Goal: Communication & Community: Answer question/provide support

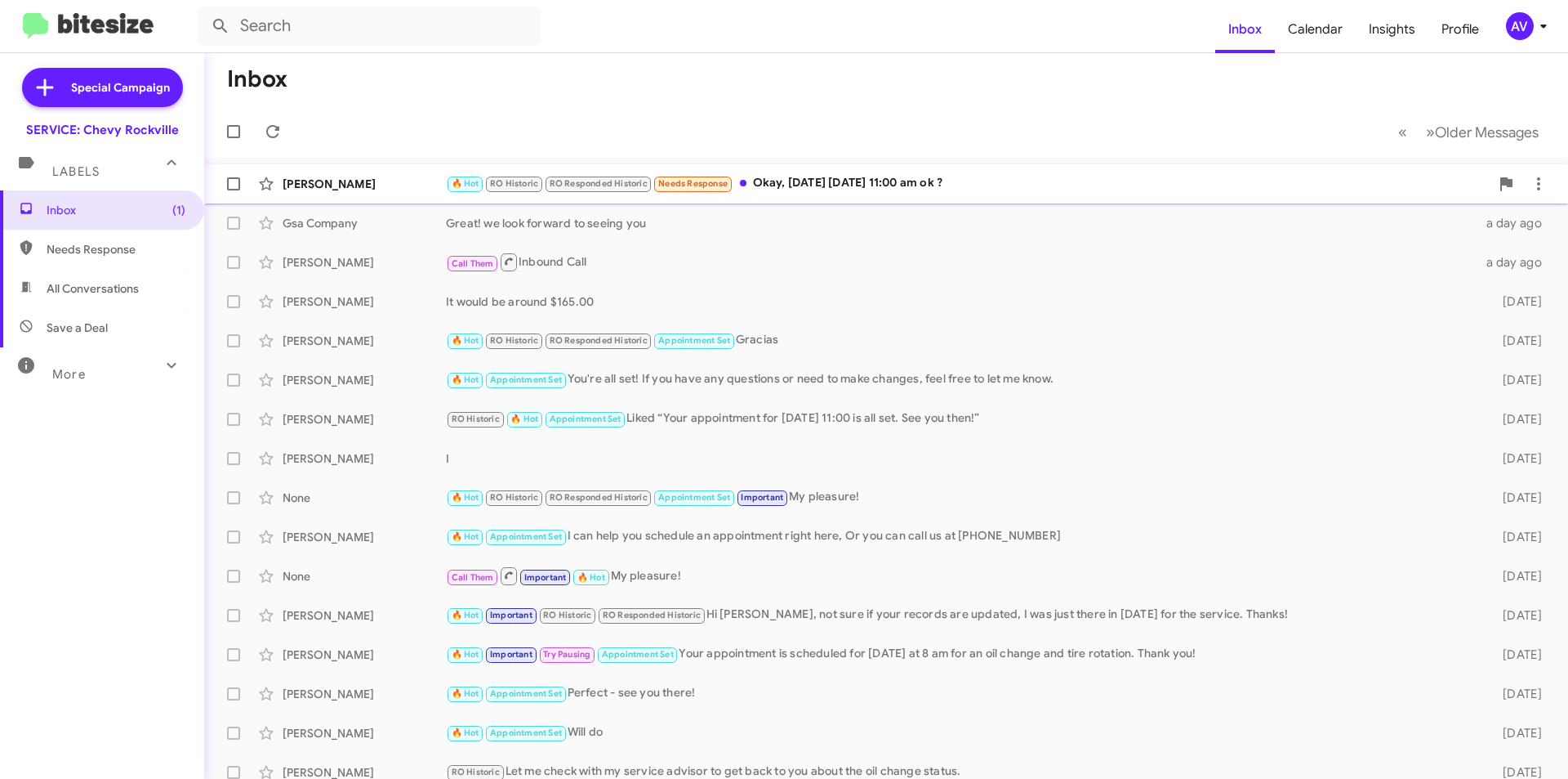
click at [936, 193] on div "Endalkachew Shimelis 🔥 Hot RO Historic RO Responded Historic Needs Response Oka…" at bounding box center [886, 183] width 1337 height 33
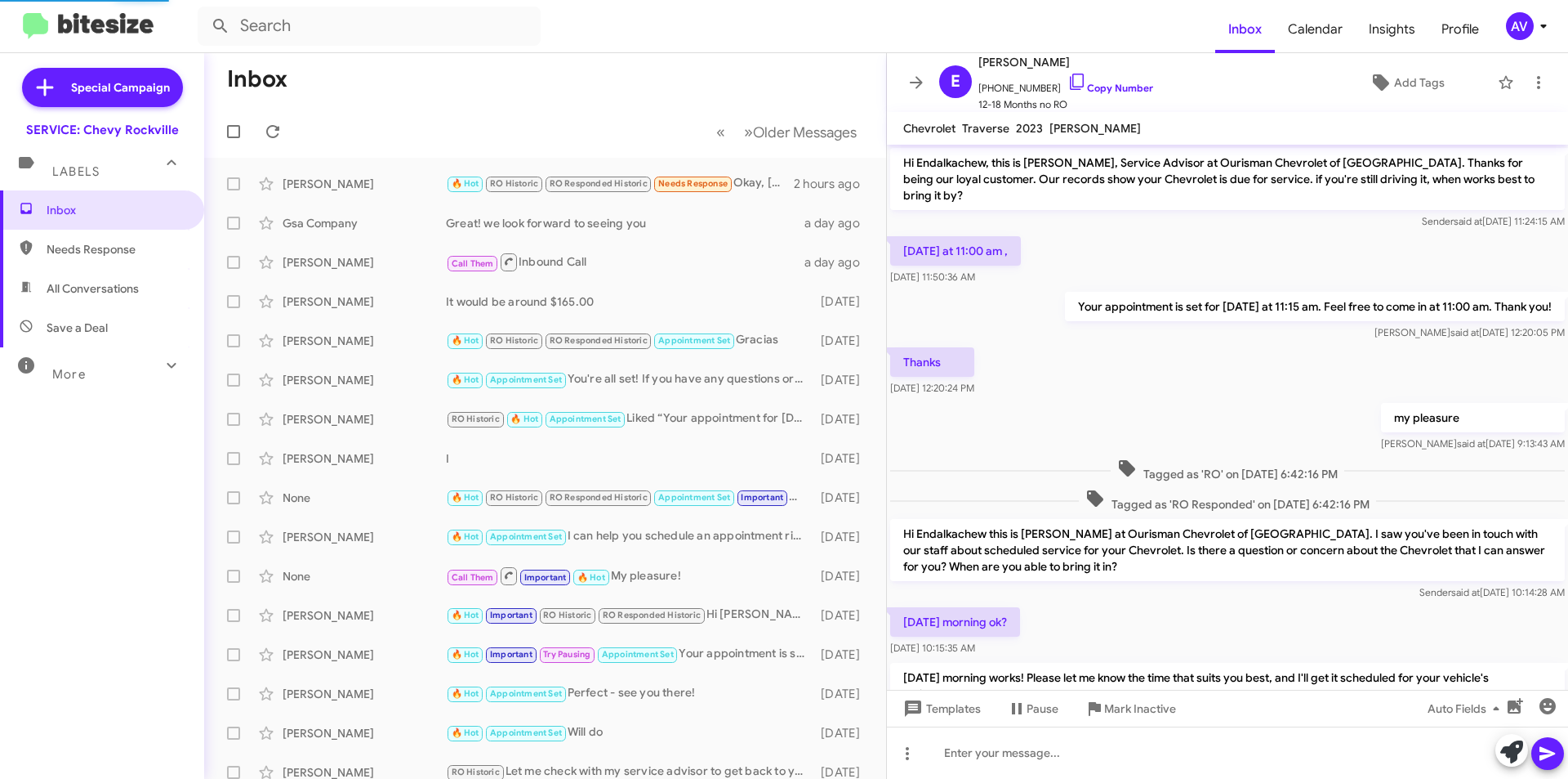
scroll to position [462, 0]
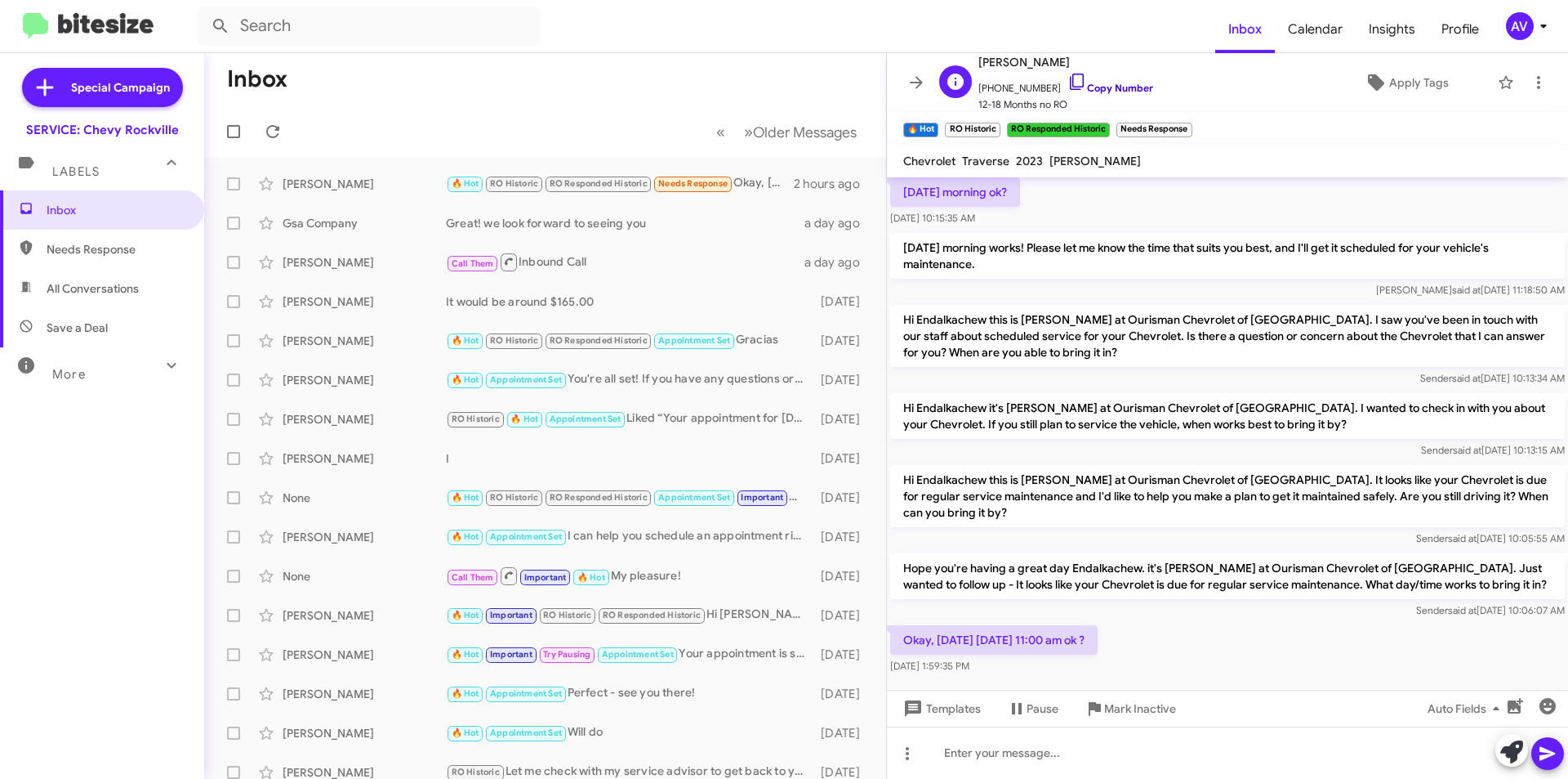
click at [1067, 79] on icon at bounding box center [1077, 81] width 19 height 19
click at [937, 754] on div at bounding box center [1227, 753] width 681 height 52
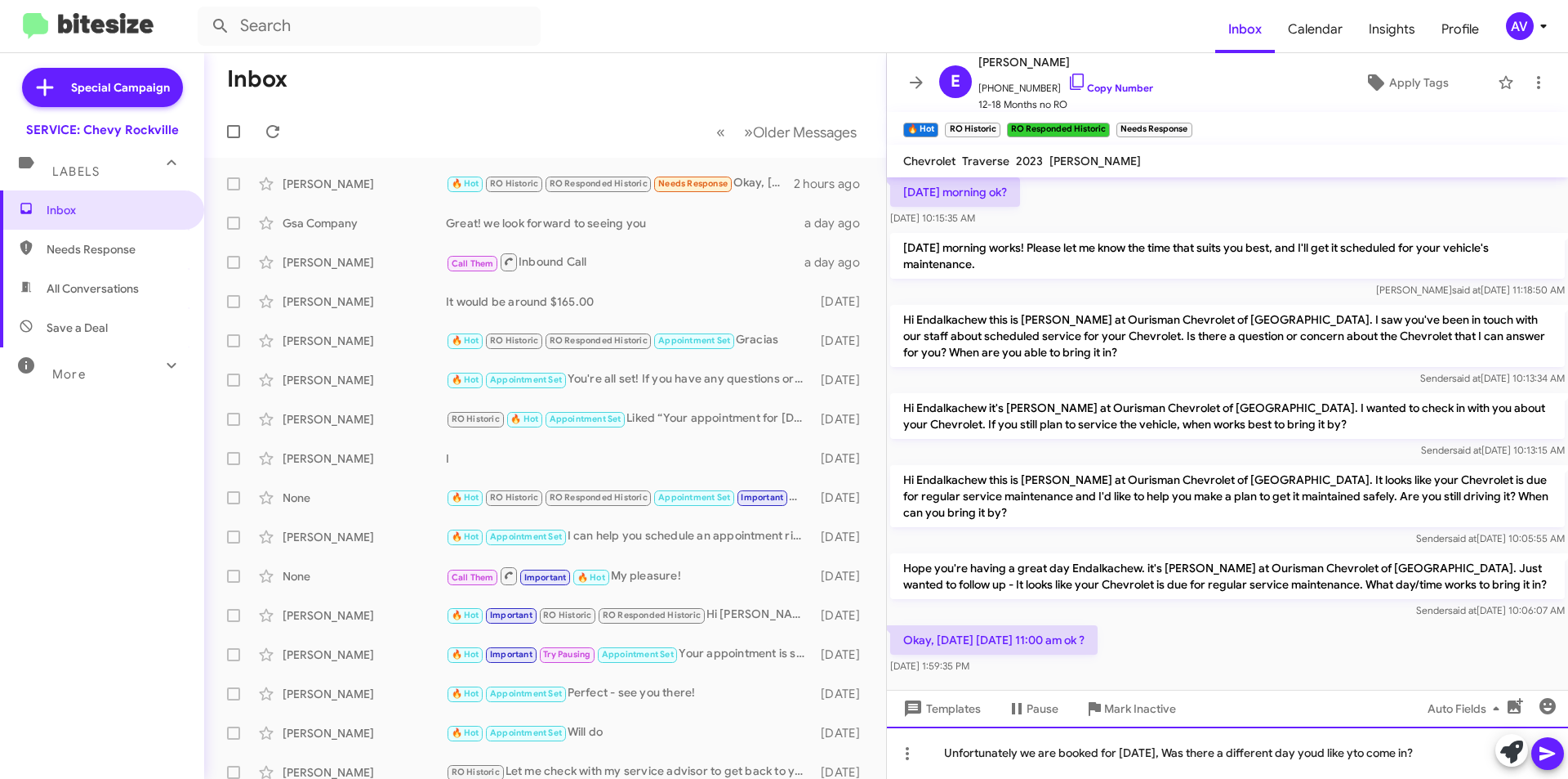
drag, startPoint x: 1186, startPoint y: 762, endPoint x: 1246, endPoint y: 761, distance: 60.0
click at [1187, 764] on div "Unfortunately we are booked for tomorrow, Was there a different day youd like y…" at bounding box center [1227, 753] width 681 height 52
click at [1323, 755] on div "Unfortunately we are booked for tomorrow, Was there a different day youd like y…" at bounding box center [1227, 753] width 681 height 52
click at [1370, 754] on div "Unfortunately we are booked for tomorrow, Was there a different day you'd like …" at bounding box center [1227, 753] width 681 height 52
click at [944, 754] on div "Unfortunately we are booked for tomorrow, Was there a different day you'd like …" at bounding box center [1227, 753] width 681 height 52
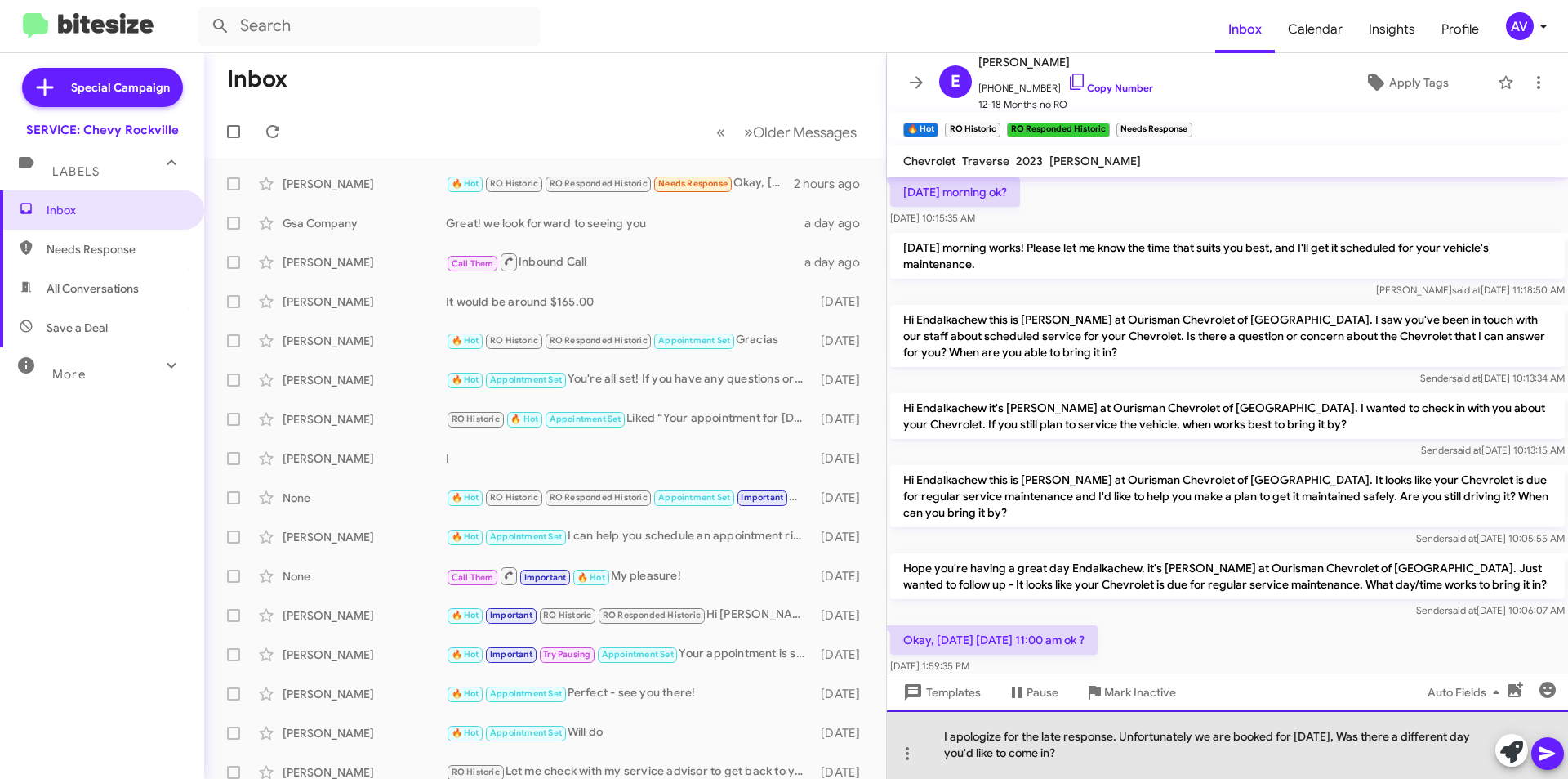
click at [1357, 739] on div "I apologize for the late response. Unfortunately we are booked for tomorrow, Wa…" at bounding box center [1227, 744] width 681 height 68
drag, startPoint x: 1127, startPoint y: 733, endPoint x: 1120, endPoint y: 737, distance: 8.1
click at [1120, 737] on div "I apologize for the late response. Unfortunately we are booked for tomorrow, wa…" at bounding box center [1227, 744] width 681 height 68
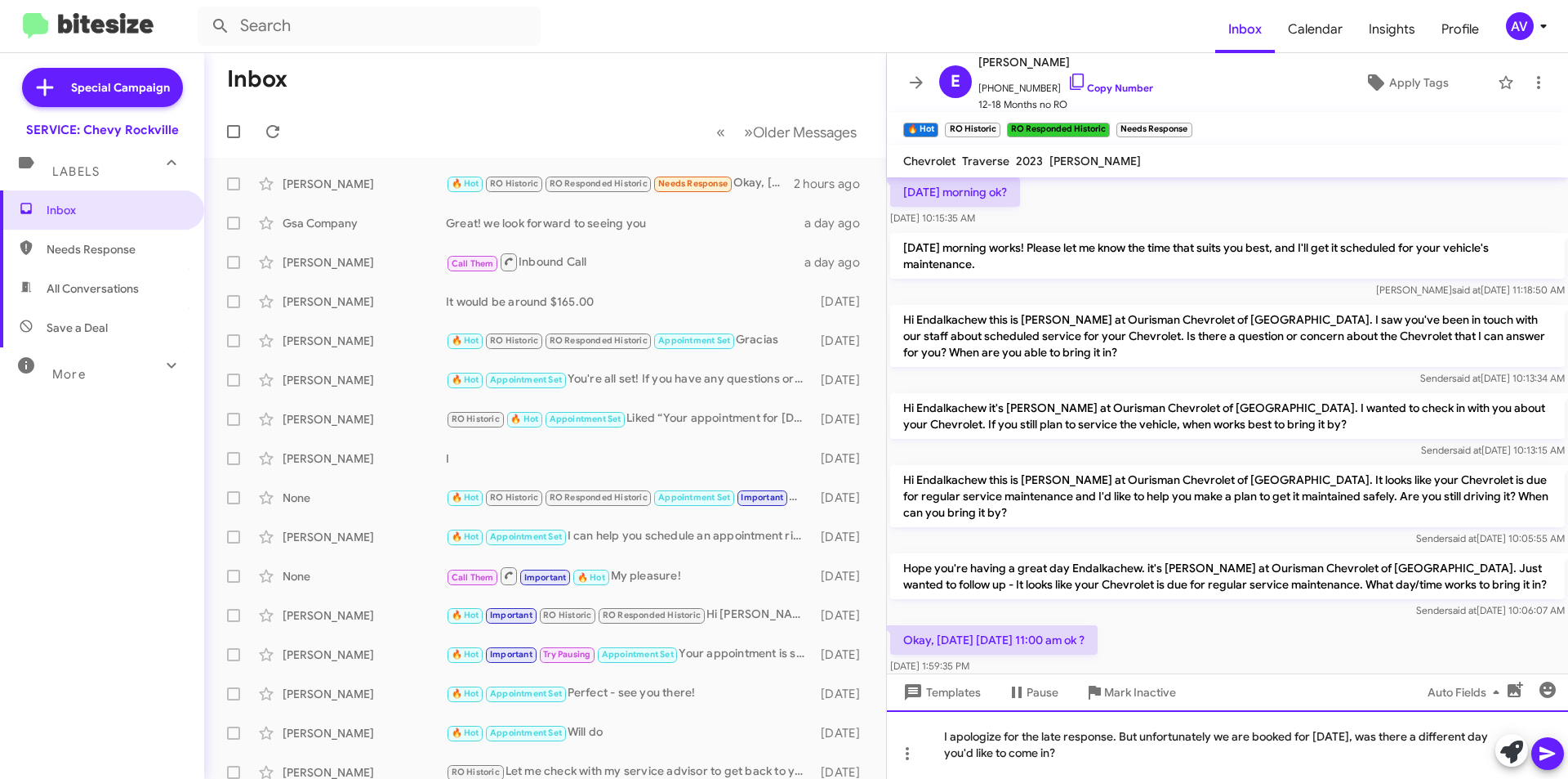
click at [1110, 757] on div "I apologize for the late response. But unfortunately we are booked for tomorrow…" at bounding box center [1227, 744] width 681 height 68
click at [1252, 742] on div "I apologize for the late response. But unfortunately we are booked for tomorrow…" at bounding box center [1227, 744] width 681 height 68
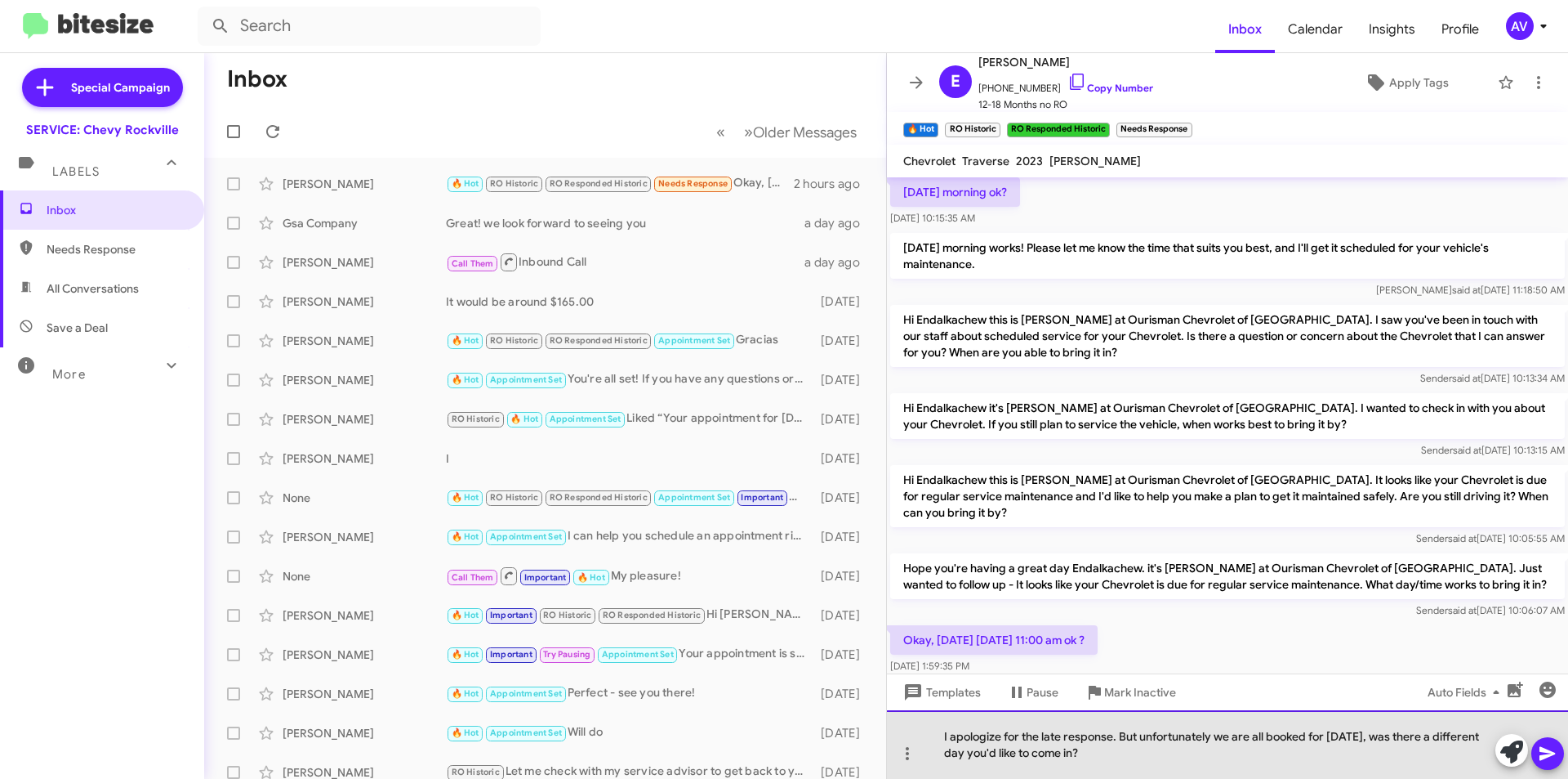
click at [1261, 754] on div "I apologize for the late response. But unfortunately we are all booked for [DAT…" at bounding box center [1227, 744] width 681 height 68
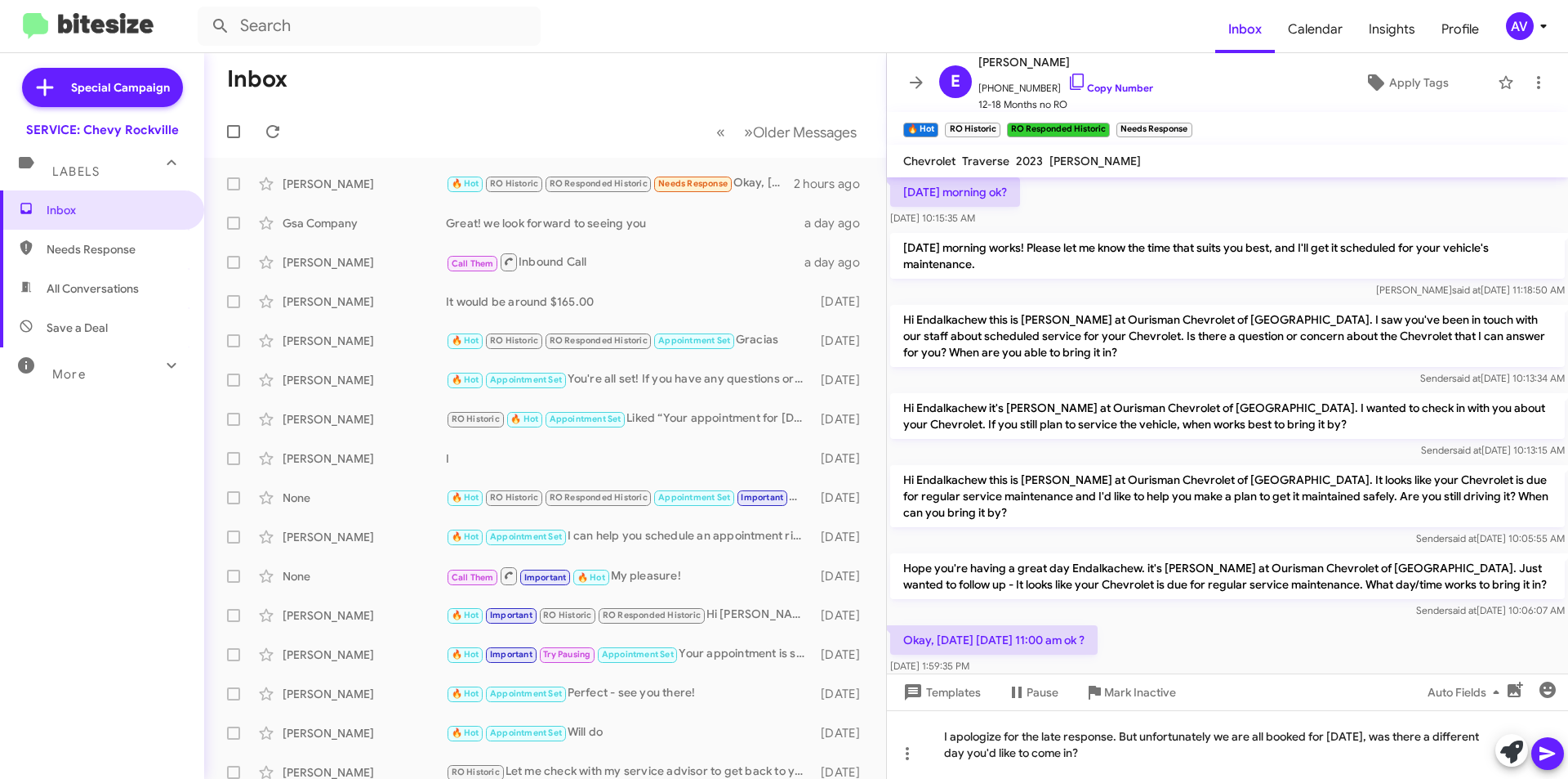
click at [1554, 756] on icon at bounding box center [1547, 753] width 19 height 19
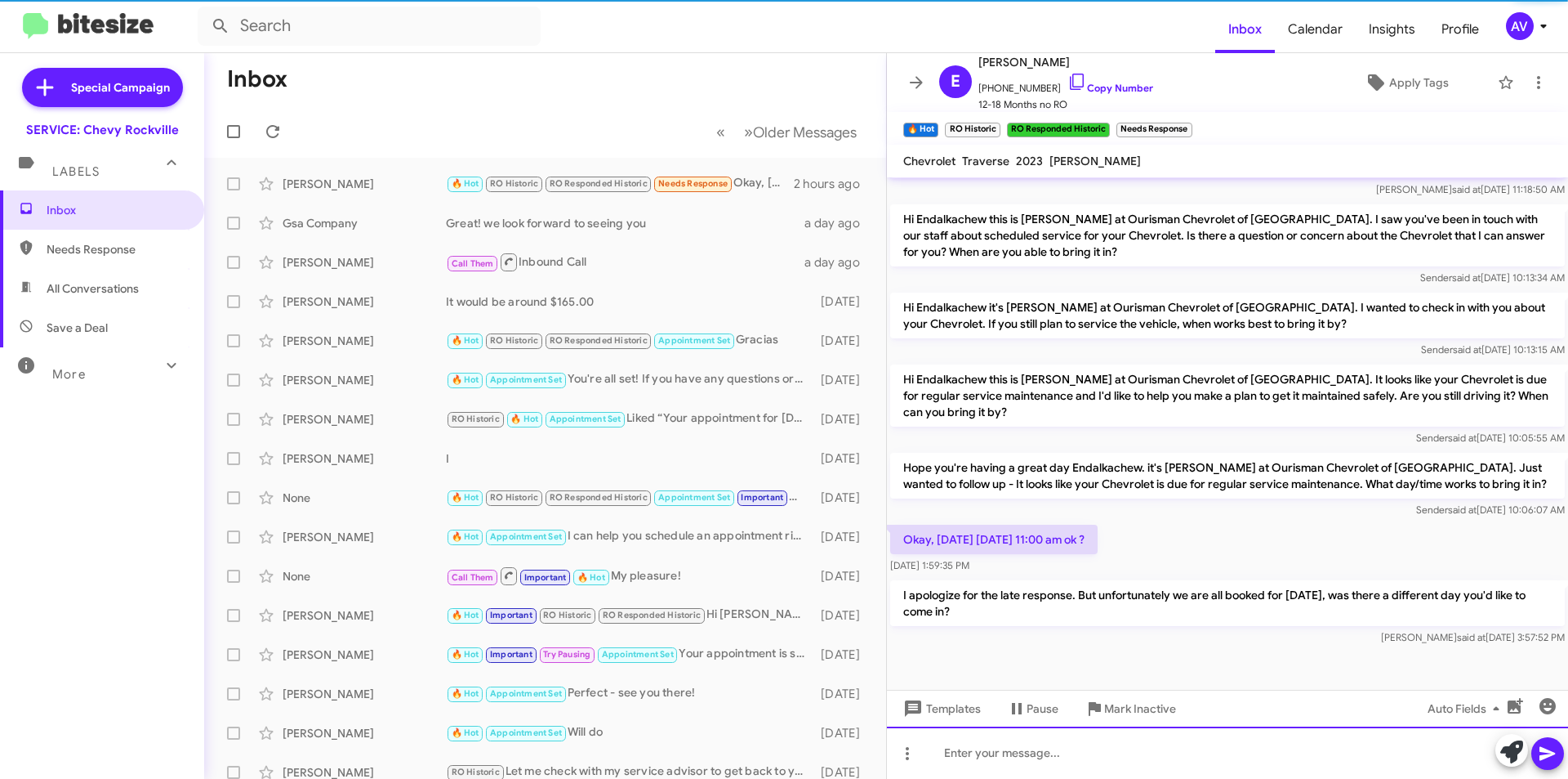
scroll to position [571, 0]
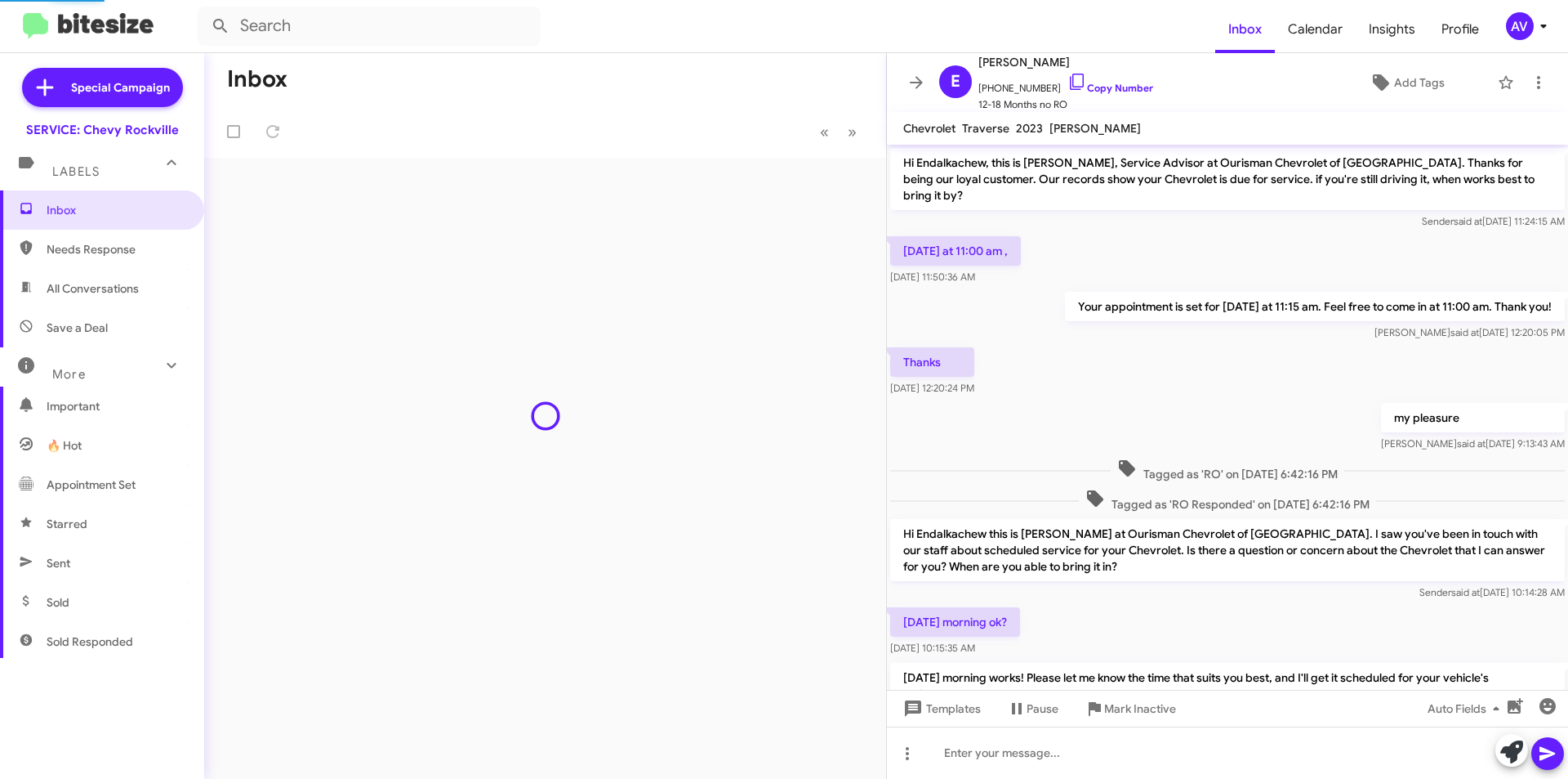
scroll to position [538, 0]
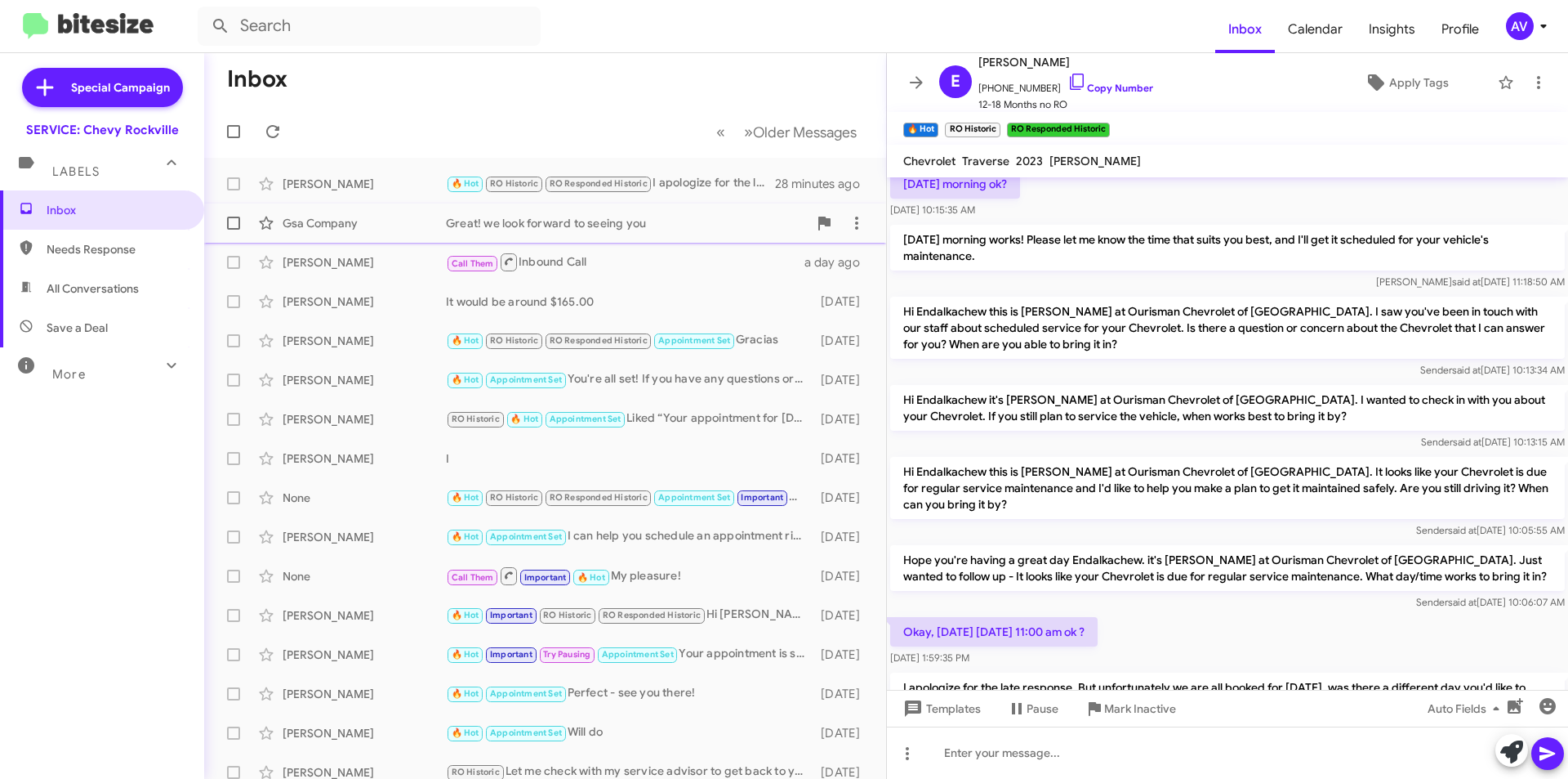
scroll to position [462, 0]
